Goal: Information Seeking & Learning: Understand process/instructions

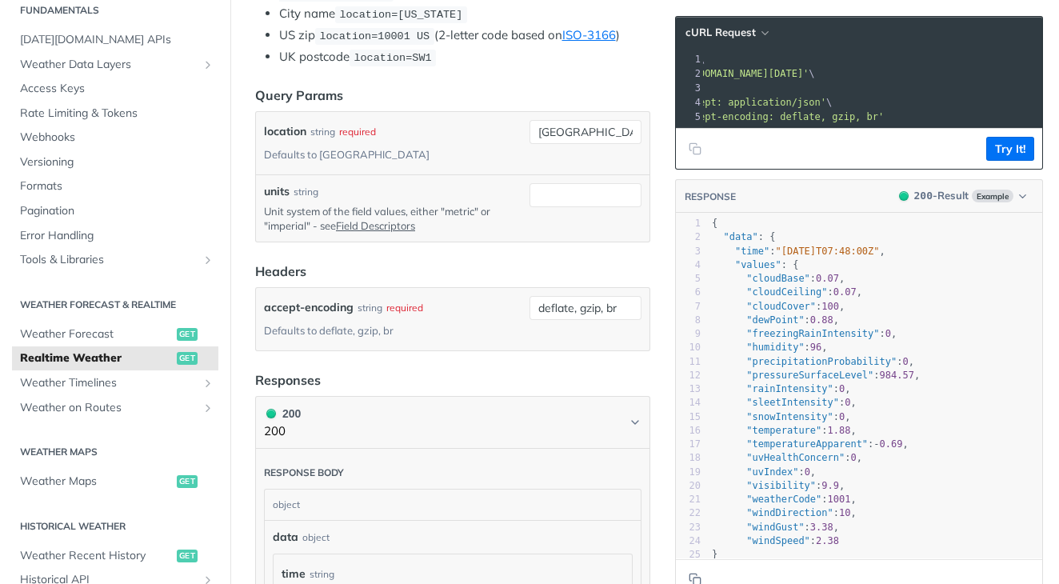
scroll to position [442, 0]
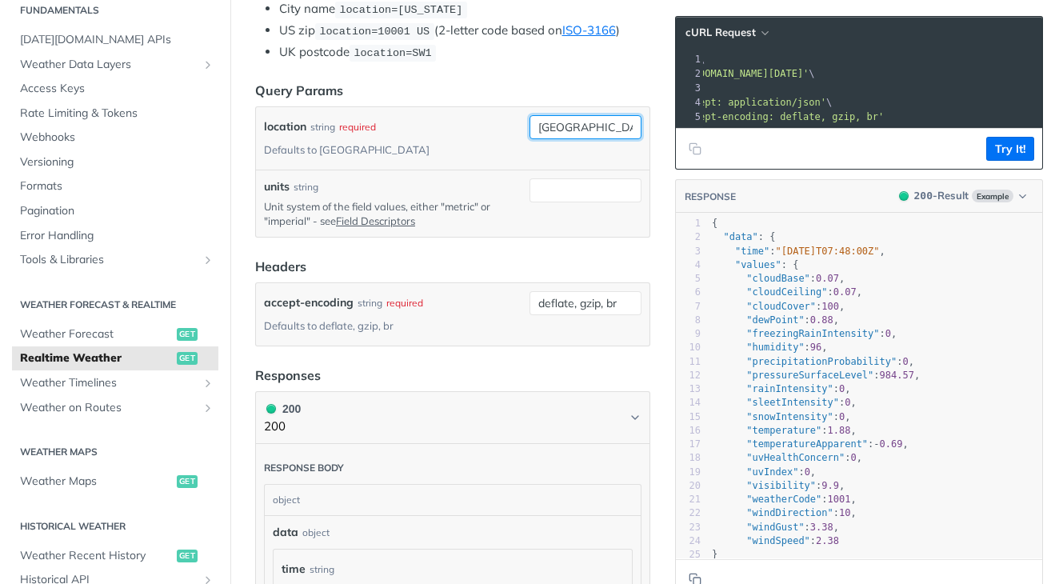
click at [554, 128] on input "toronto" at bounding box center [585, 127] width 112 height 24
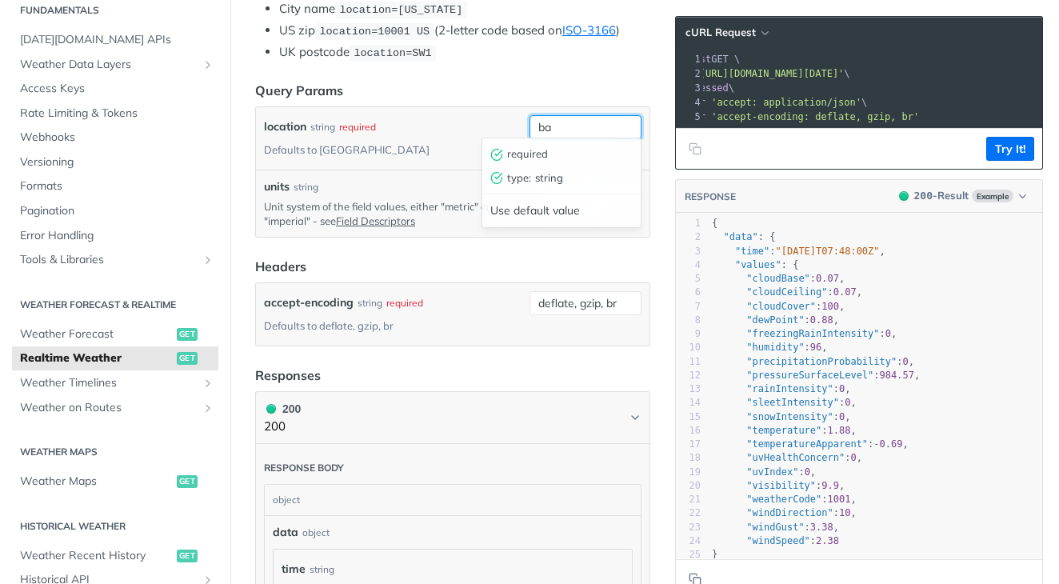
scroll to position [0, 75]
type input "barcelona"
click at [408, 170] on div "units string Unit system of the field values, either "metric" or "imperial" - s…" at bounding box center [452, 203] width 393 height 66
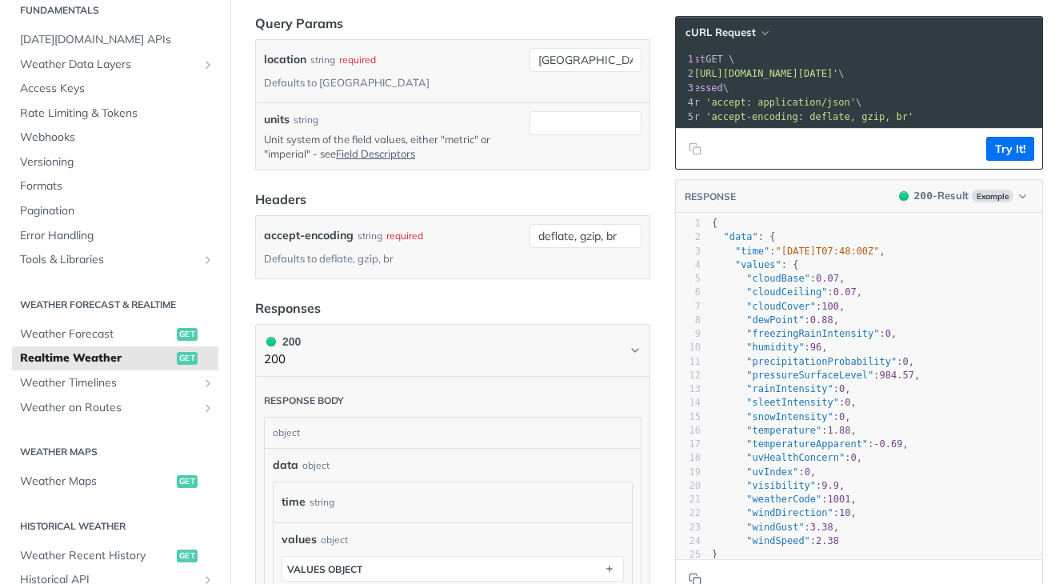
scroll to position [0, 90]
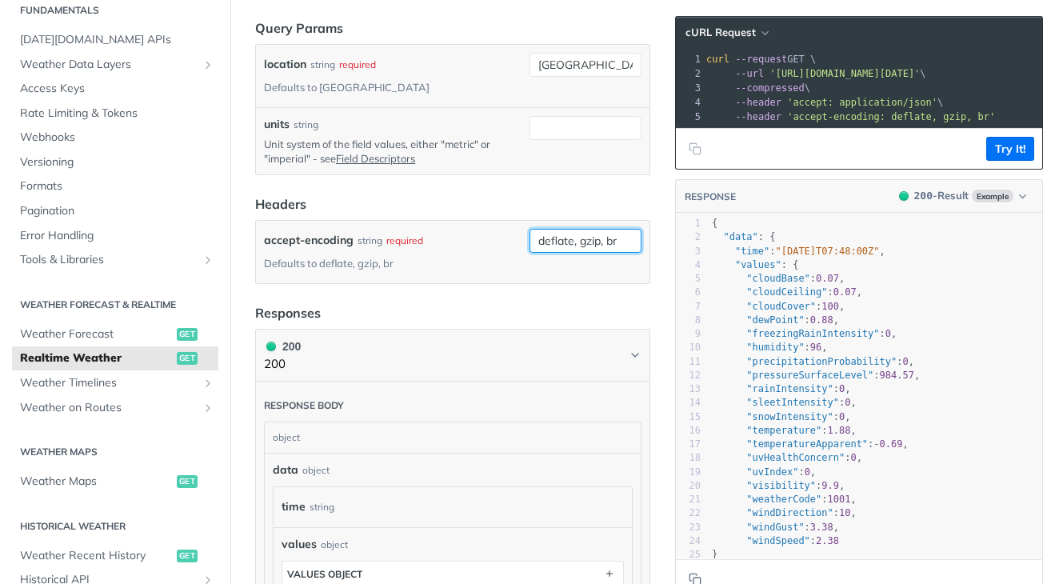
click at [580, 229] on input "deflate, gzip, br" at bounding box center [585, 241] width 112 height 24
click at [577, 229] on input "deflate, gzip, br" at bounding box center [585, 241] width 112 height 24
click at [477, 229] on div "accept-encoding string required Defaults to deflate, gzip, br" at bounding box center [393, 252] width 259 height 46
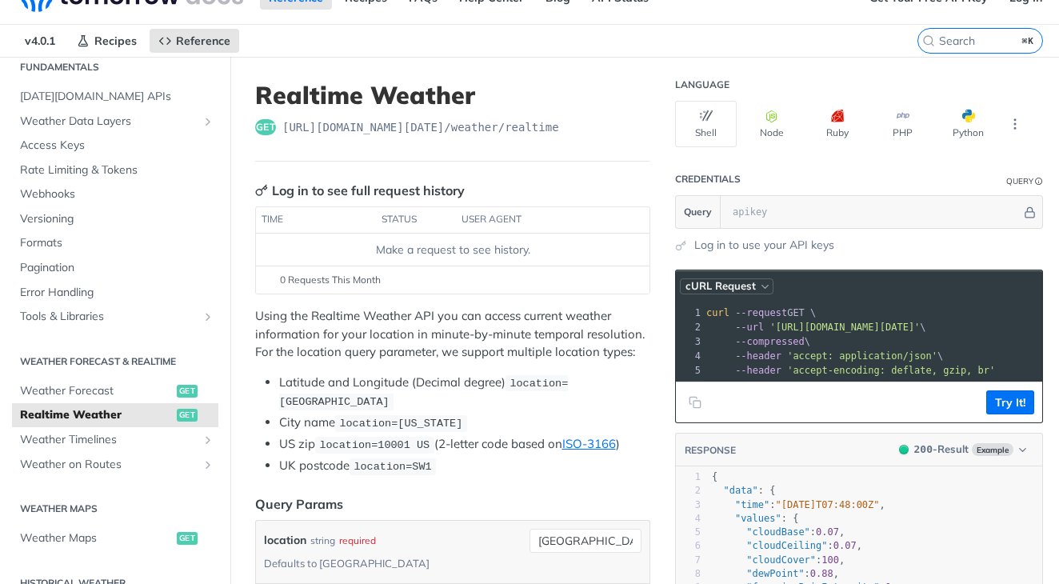
click at [762, 291] on icon "button" at bounding box center [765, 287] width 12 height 12
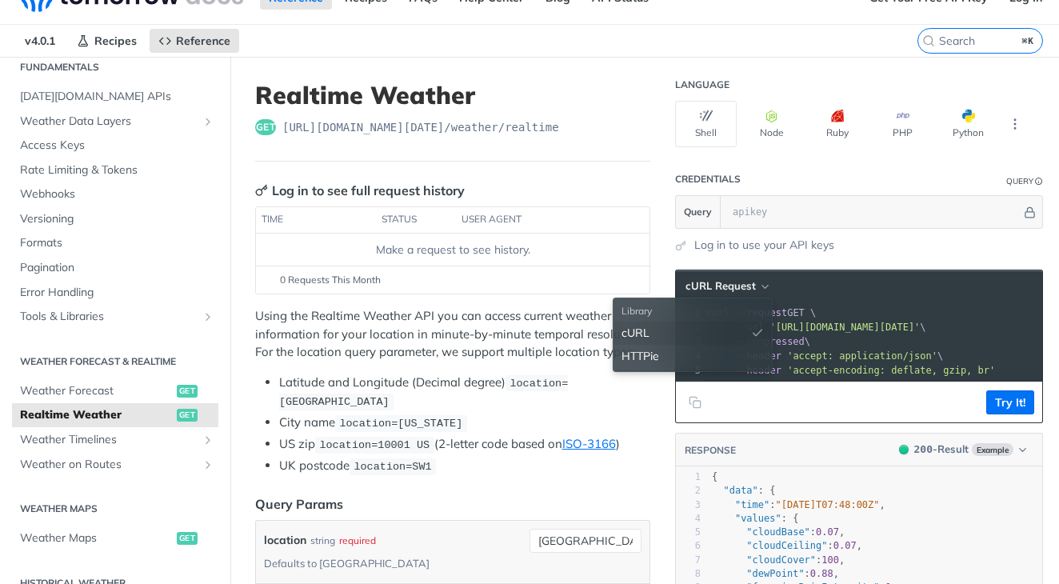
click at [664, 331] on div "cURL" at bounding box center [692, 332] width 158 height 23
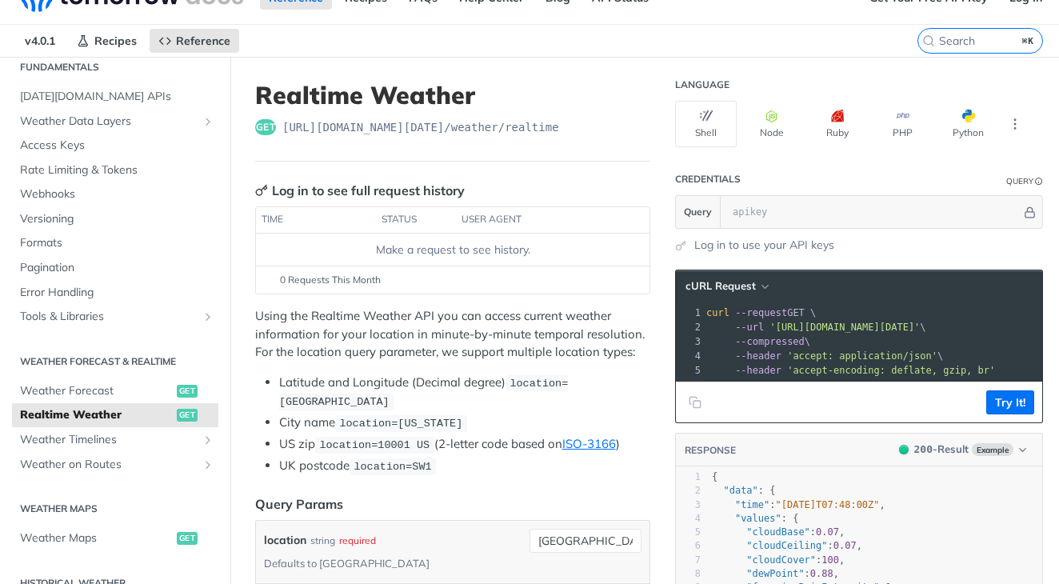
click at [885, 301] on header "cURL Request" at bounding box center [859, 286] width 366 height 32
click at [878, 412] on footer "Try It!" at bounding box center [859, 401] width 366 height 41
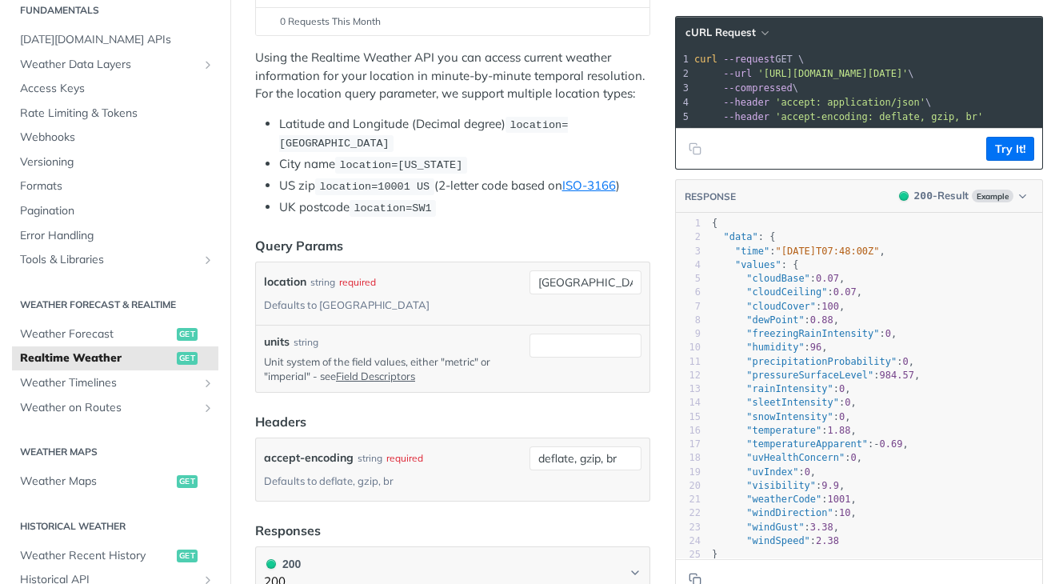
scroll to position [0, 0]
click at [692, 149] on icon "Copy to clipboard" at bounding box center [694, 148] width 13 height 13
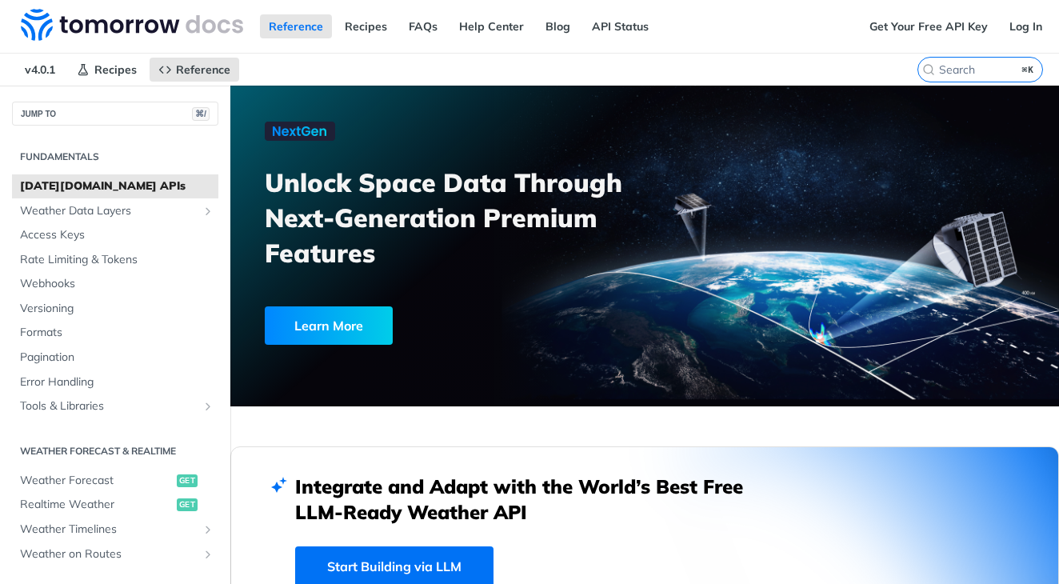
click at [193, 22] on img at bounding box center [132, 25] width 222 height 32
